Goal: Task Accomplishment & Management: Manage account settings

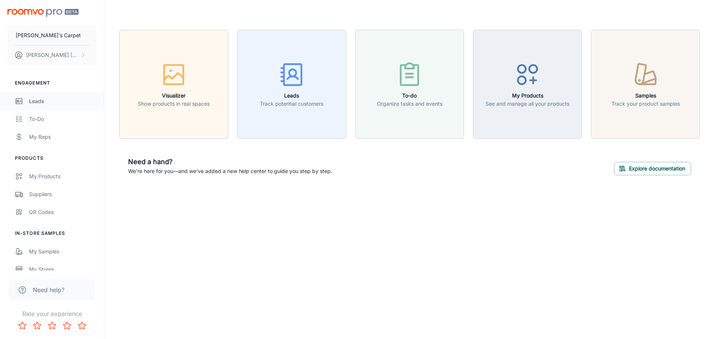
click at [31, 95] on link "Leads" at bounding box center [52, 101] width 104 height 18
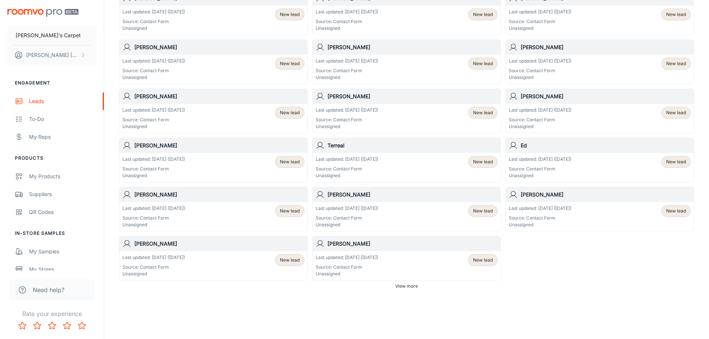
scroll to position [374, 0]
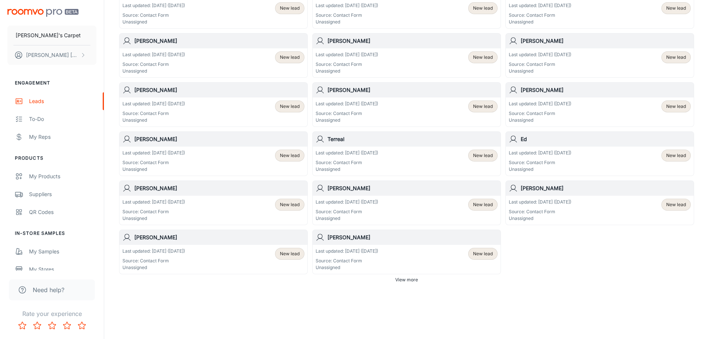
click at [409, 253] on div "Last updated: [DATE] ([DATE]) Source: Contact Form Unassigned New lead" at bounding box center [407, 259] width 182 height 23
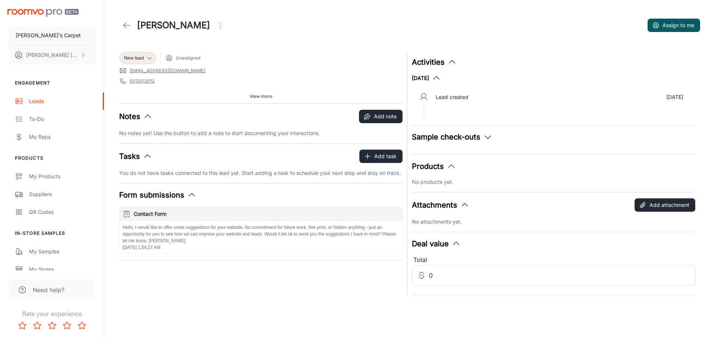
click at [123, 28] on icon at bounding box center [126, 25] width 9 height 9
